Goal: Task Accomplishment & Management: Manage account settings

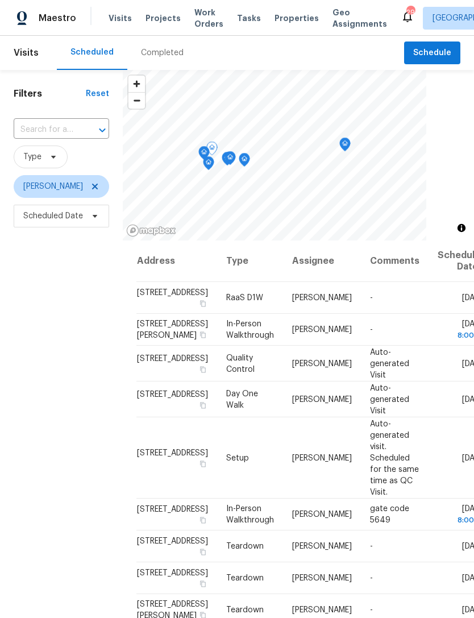
click at [0, 0] on icon at bounding box center [0, 0] width 0 height 0
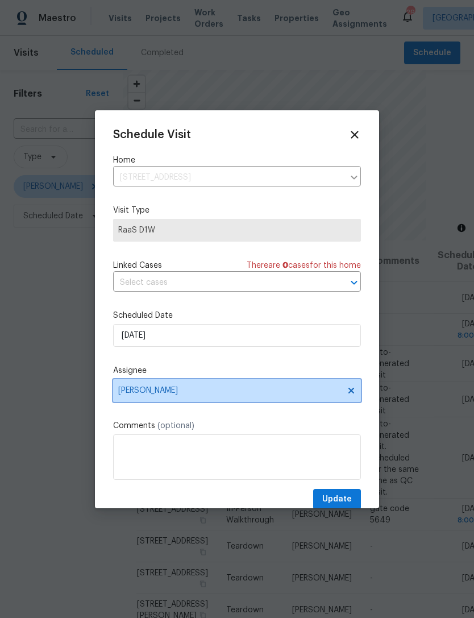
click at [239, 399] on span "[PERSON_NAME]" at bounding box center [237, 390] width 248 height 23
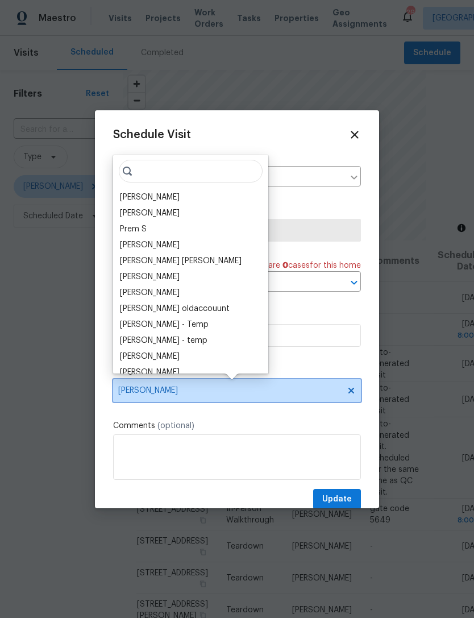
click at [344, 402] on span "[PERSON_NAME]" at bounding box center [237, 390] width 248 height 23
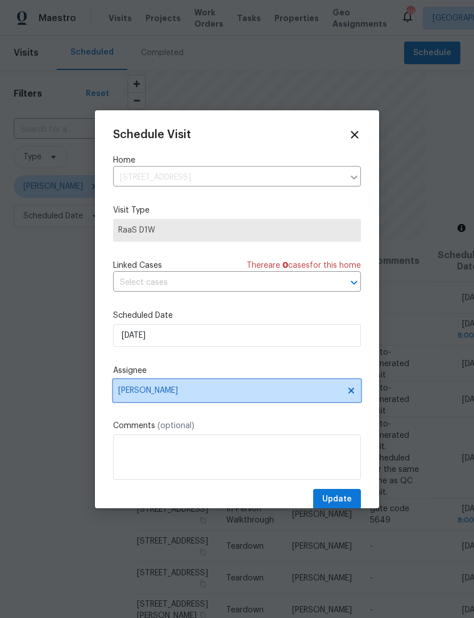
click at [238, 398] on span "[PERSON_NAME]" at bounding box center [237, 390] width 248 height 23
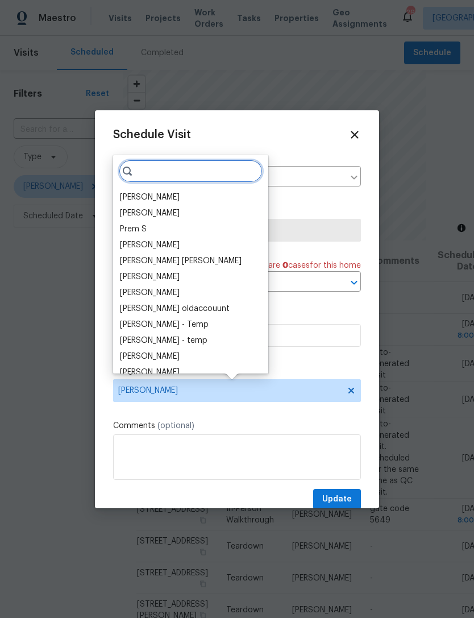
click at [197, 167] on input "search" at bounding box center [191, 171] width 144 height 23
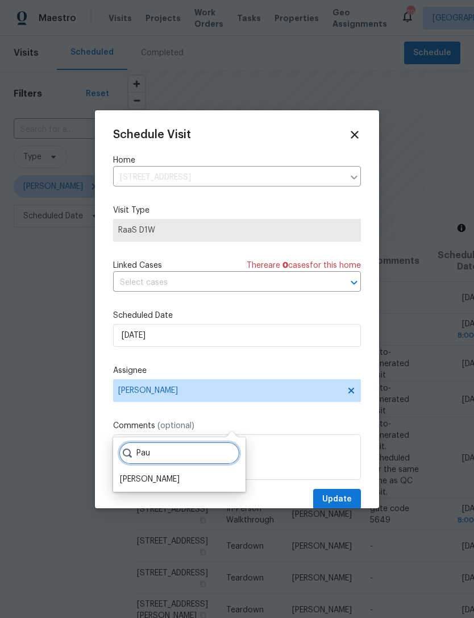
scroll to position [24, 0]
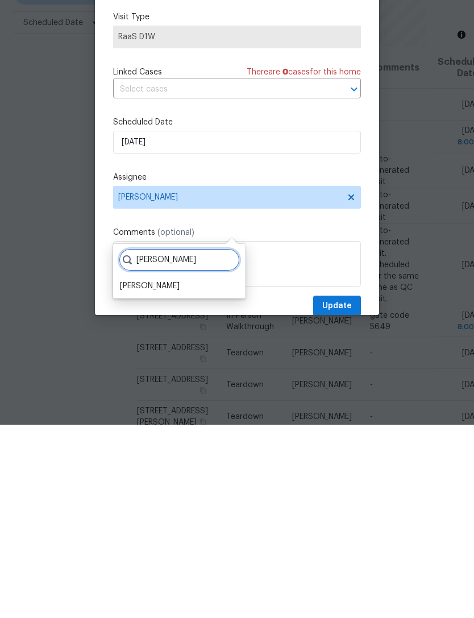
type input "[PERSON_NAME]"
click at [131, 473] on div "[PERSON_NAME]" at bounding box center [150, 478] width 60 height 11
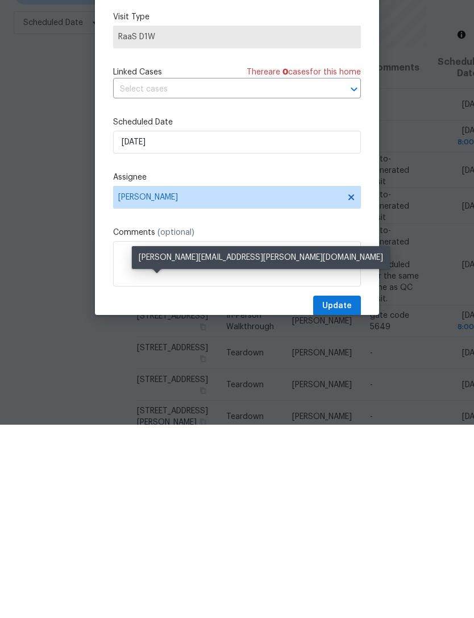
scroll to position [36, 0]
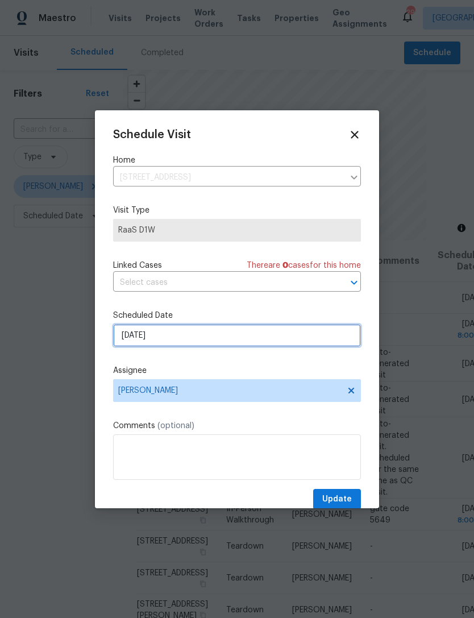
click at [136, 347] on input "10/2/2025" at bounding box center [237, 335] width 248 height 23
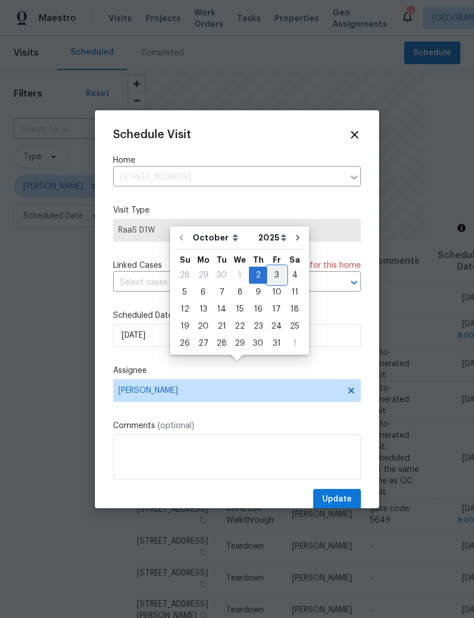
click at [273, 267] on div "3" at bounding box center [276, 275] width 19 height 16
type input "10/3/2025"
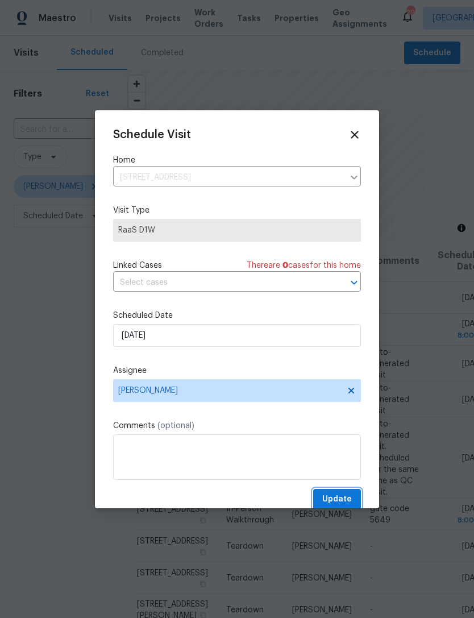
click at [319, 505] on button "Update" at bounding box center [337, 499] width 48 height 21
